Goal: Task Accomplishment & Management: Manage account settings

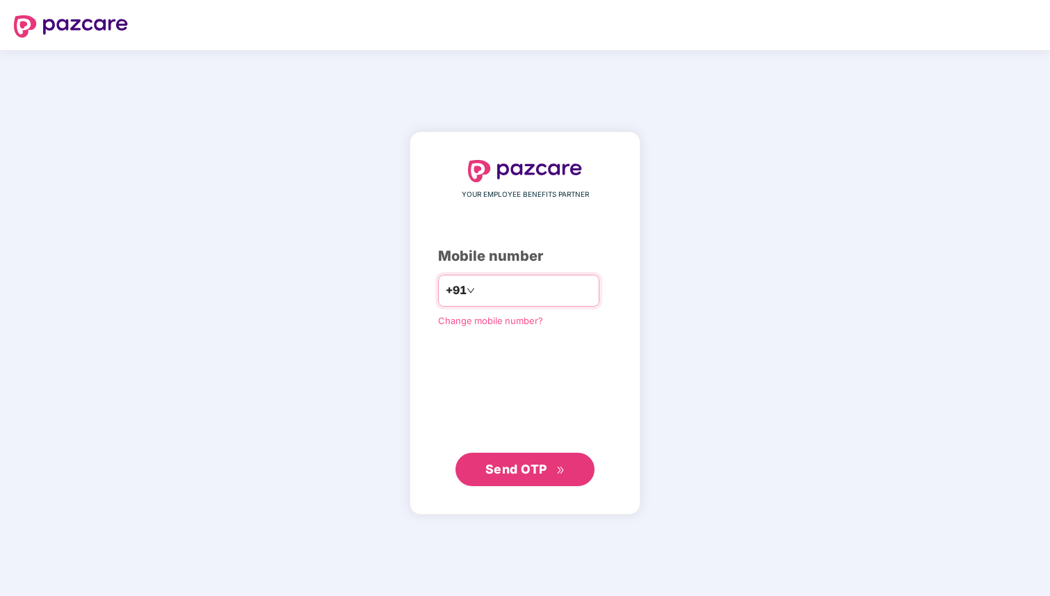
click at [516, 290] on input "number" at bounding box center [535, 290] width 114 height 22
type input "**********"
click at [514, 470] on span "Send OTP" at bounding box center [516, 469] width 62 height 15
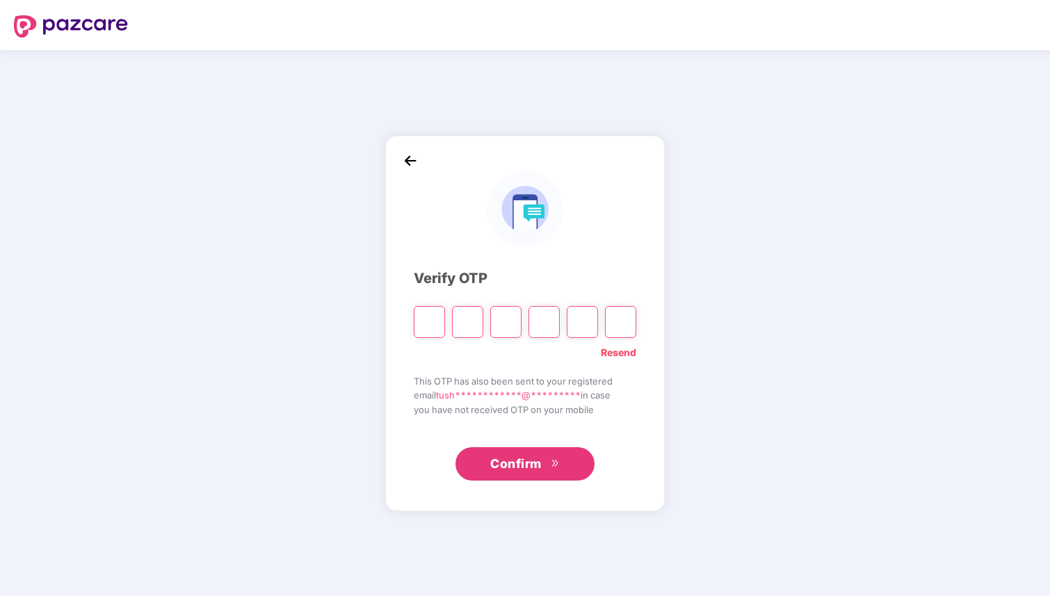
click at [437, 330] on input "Please enter verification code. Digit 1" at bounding box center [429, 322] width 31 height 32
type input "*"
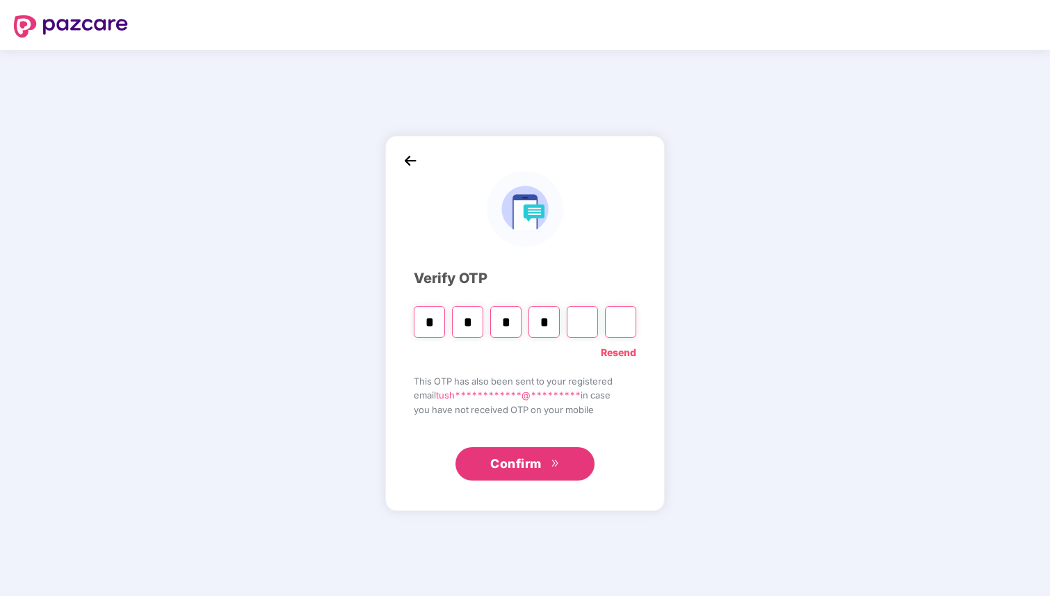
type input "*"
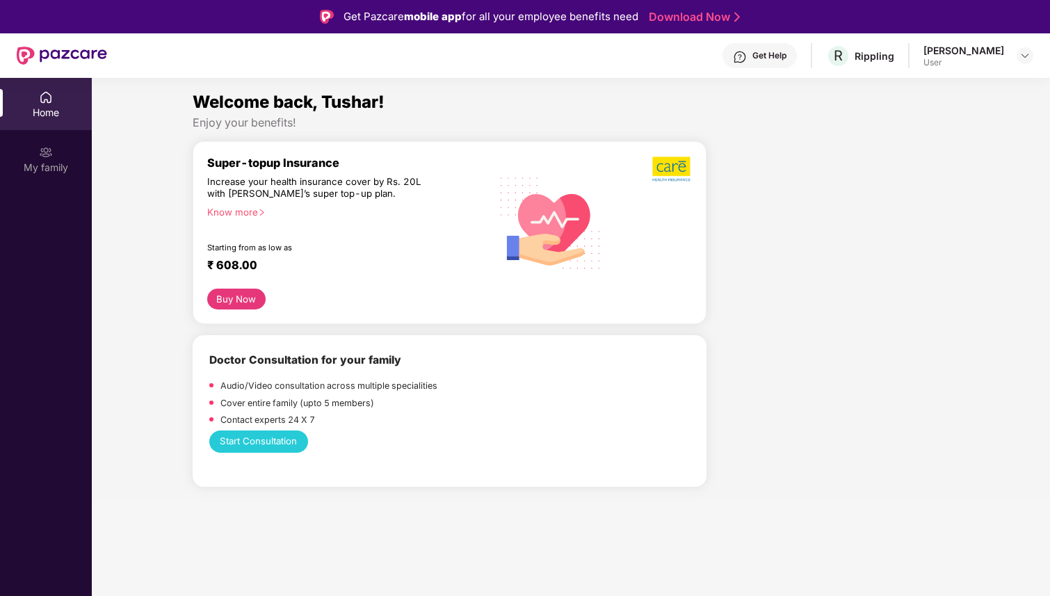
click at [987, 48] on div "[PERSON_NAME]" at bounding box center [963, 50] width 81 height 13
click at [1021, 54] on img at bounding box center [1024, 55] width 11 height 11
click at [764, 177] on div at bounding box center [833, 321] width 243 height 360
click at [74, 46] on div at bounding box center [62, 55] width 90 height 44
click at [47, 161] on div "My family" at bounding box center [46, 168] width 92 height 14
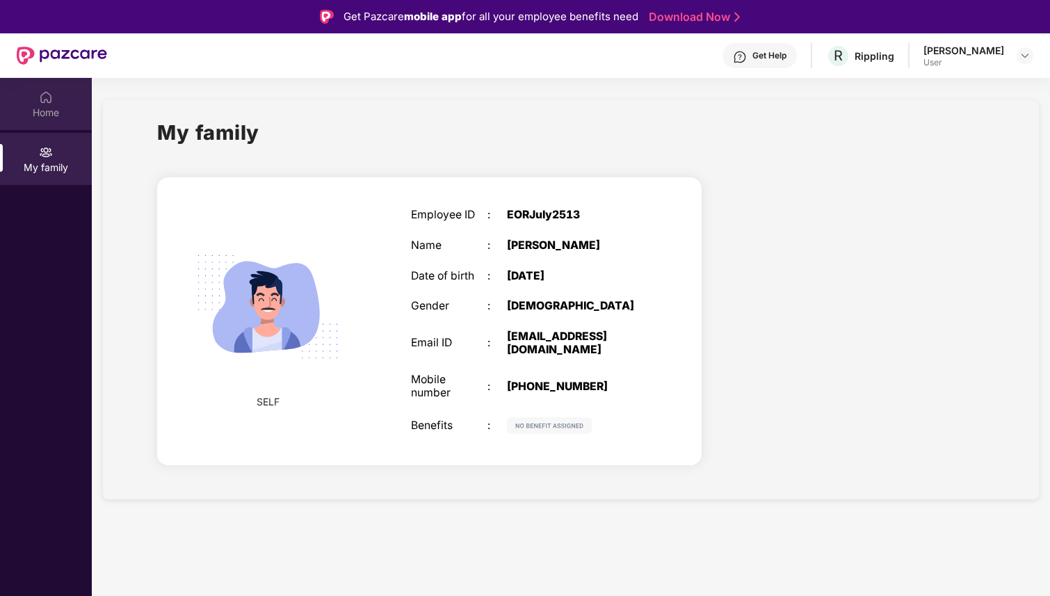
click at [55, 104] on div "Home" at bounding box center [46, 104] width 92 height 52
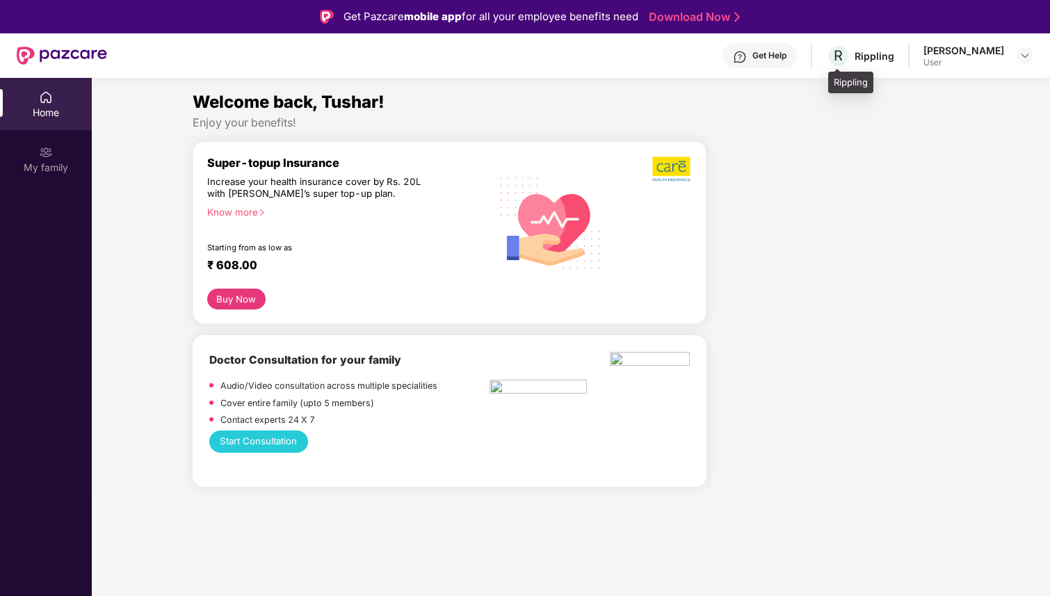
click at [888, 60] on div "Rippling" at bounding box center [874, 55] width 40 height 13
click at [1007, 65] on div "[PERSON_NAME] User" at bounding box center [978, 56] width 110 height 24
click at [1022, 56] on img at bounding box center [1024, 55] width 11 height 11
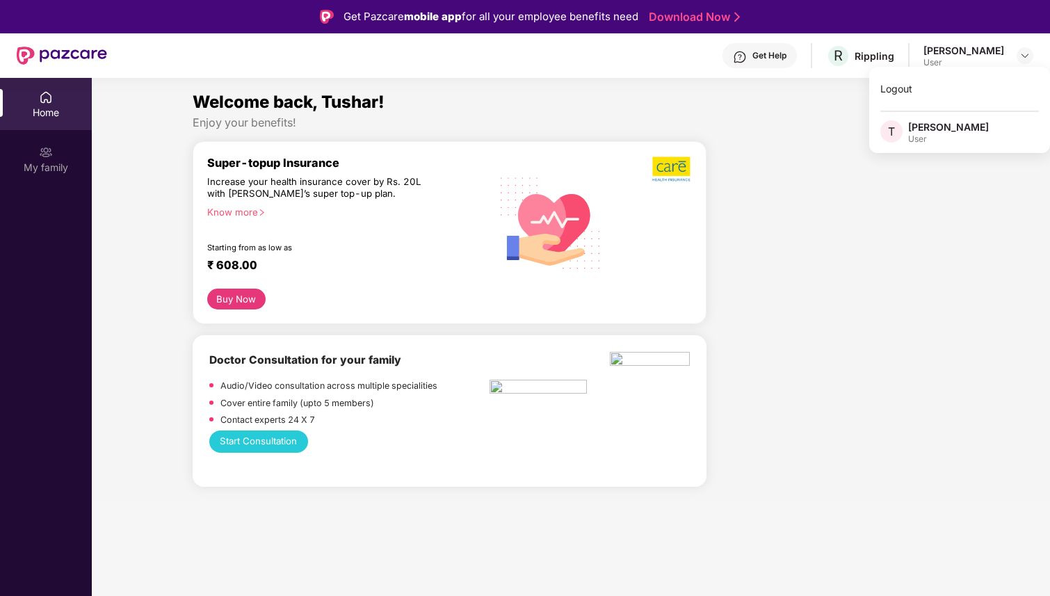
click at [742, 136] on div "Welcome back, Tushar! Enjoy your benefits! Super-topup Insurance Increase your …" at bounding box center [570, 295] width 969 height 412
click at [70, 58] on img at bounding box center [62, 56] width 90 height 18
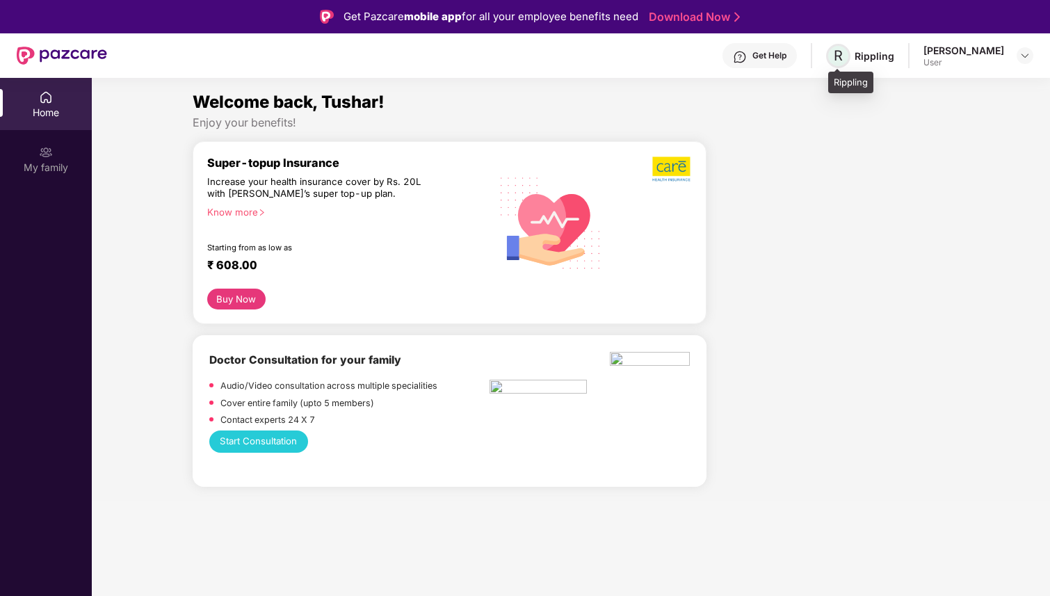
click at [850, 54] on span "R" at bounding box center [838, 56] width 24 height 24
click at [1011, 54] on div "[PERSON_NAME] User" at bounding box center [978, 56] width 110 height 24
click at [1021, 52] on img at bounding box center [1024, 55] width 11 height 11
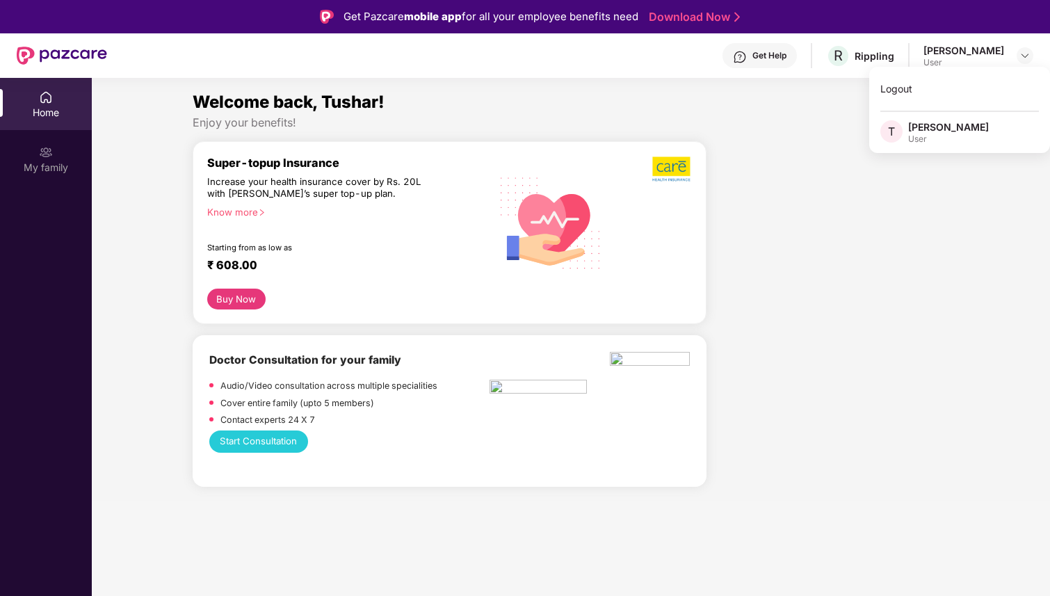
click at [942, 129] on div "[PERSON_NAME]" at bounding box center [948, 126] width 81 height 13
